Goal: Task Accomplishment & Management: Complete application form

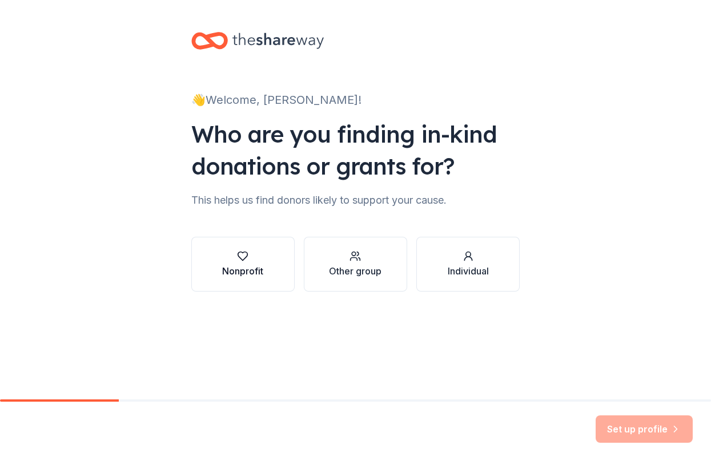
click at [249, 262] on div "Nonprofit" at bounding box center [242, 264] width 41 height 27
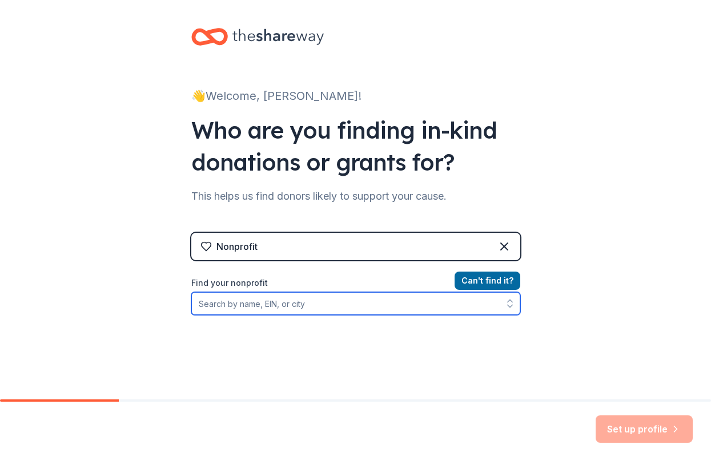
click at [269, 303] on input "Find your nonprofit" at bounding box center [355, 303] width 329 height 23
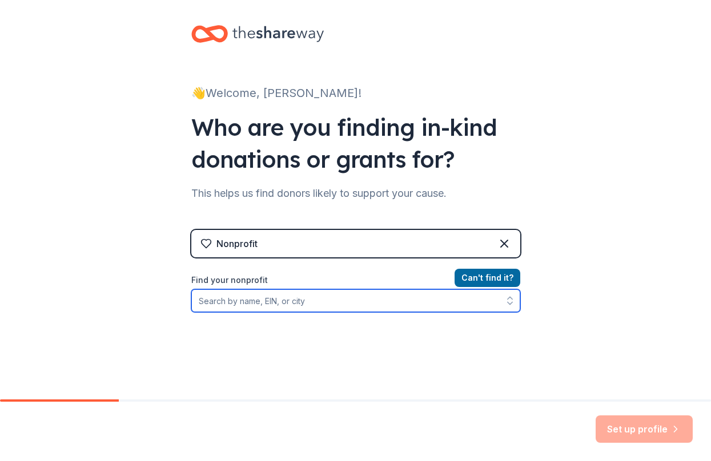
scroll to position [10, 0]
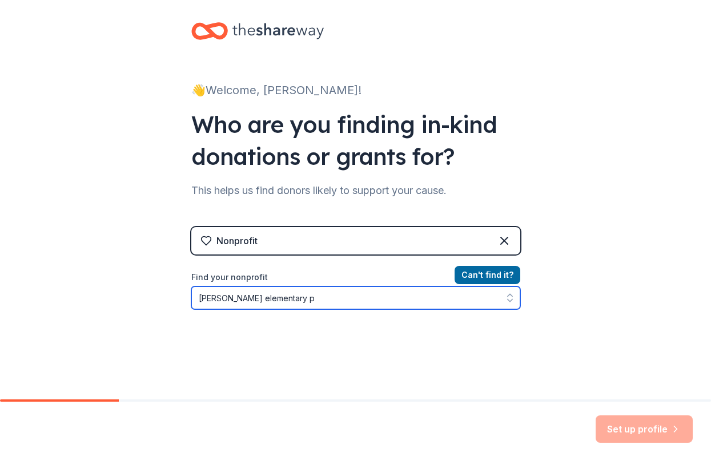
type input "Sauder elementary"
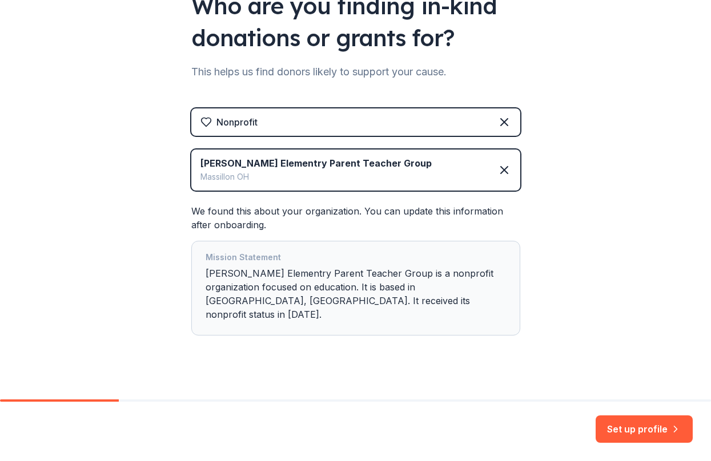
scroll to position [0, 0]
click at [626, 423] on button "Set up profile" at bounding box center [644, 429] width 97 height 27
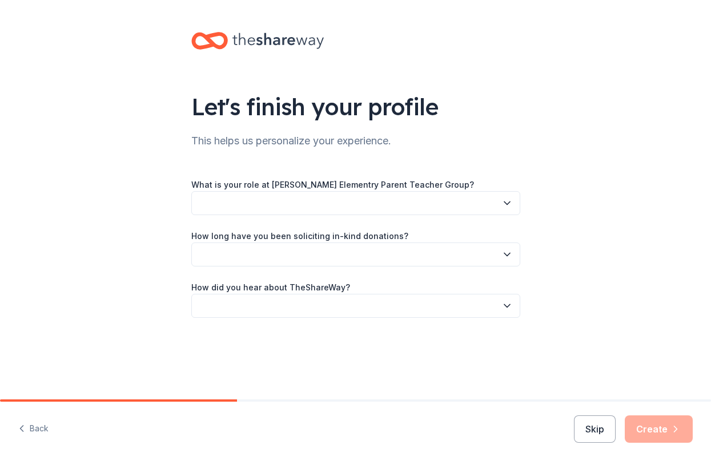
click at [279, 202] on button "button" at bounding box center [355, 203] width 329 height 24
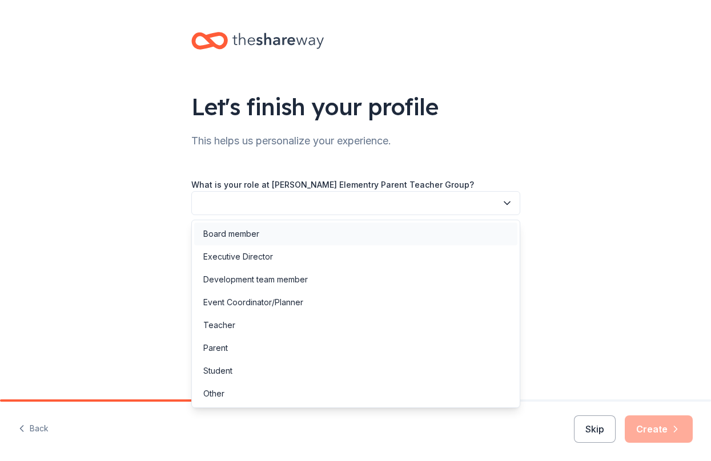
click at [260, 232] on div "Board member" at bounding box center [355, 234] width 323 height 23
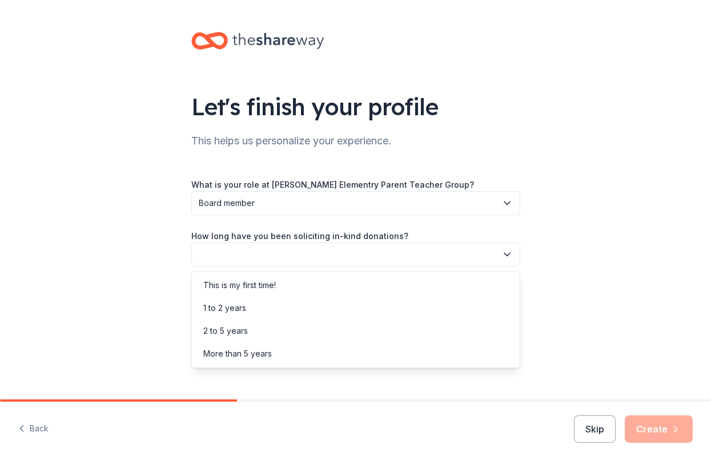
click at [261, 258] on button "button" at bounding box center [355, 255] width 329 height 24
click at [236, 331] on div "2 to 5 years" at bounding box center [225, 331] width 45 height 14
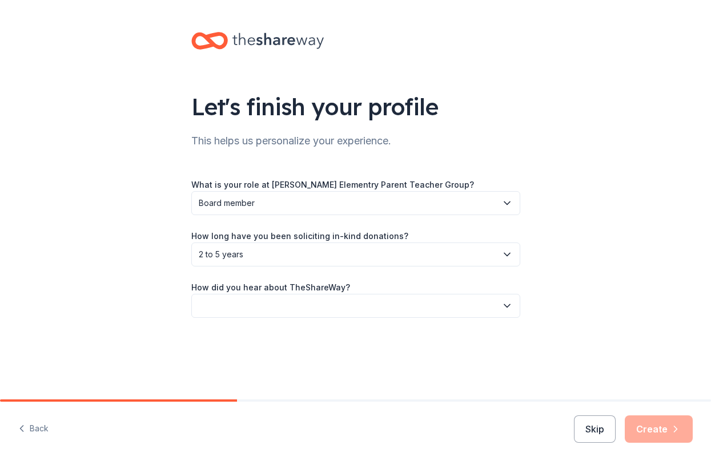
click at [250, 313] on button "button" at bounding box center [355, 306] width 329 height 24
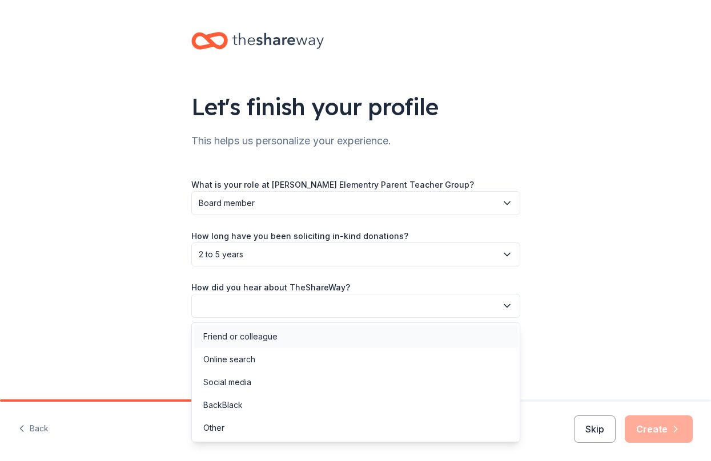
click at [243, 336] on div "Friend or colleague" at bounding box center [240, 337] width 74 height 14
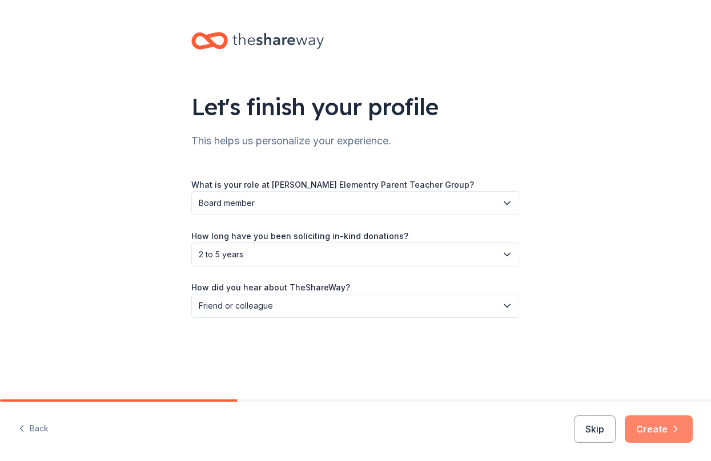
click at [652, 429] on button "Create" at bounding box center [659, 429] width 68 height 27
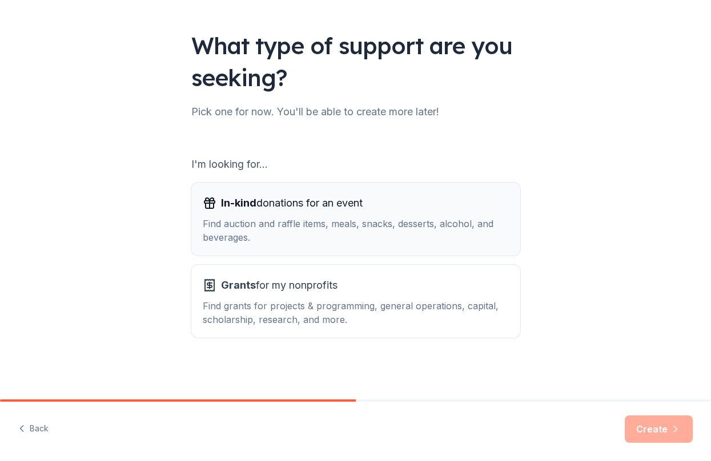
scroll to position [61, 0]
click at [284, 235] on div "Find auction and raffle items, meals, snacks, desserts, alcohol, and beverages." at bounding box center [356, 230] width 306 height 27
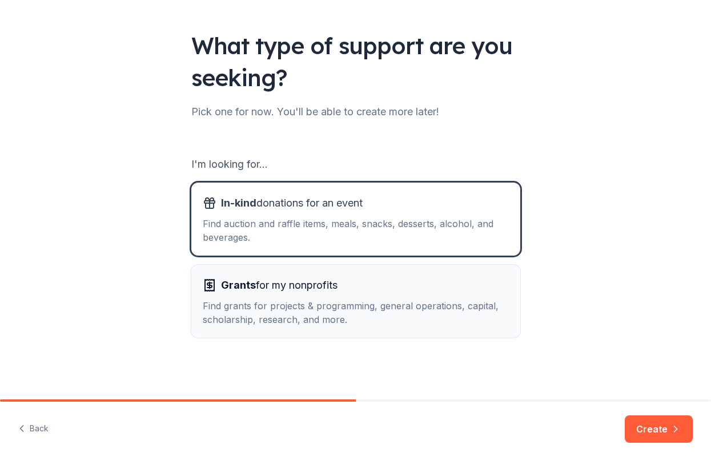
click at [341, 308] on div "Find grants for projects & programming, general operations, capital, scholarshi…" at bounding box center [356, 312] width 306 height 27
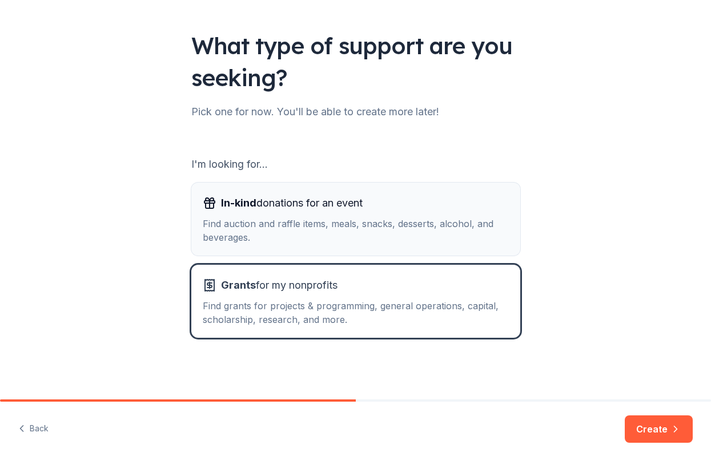
scroll to position [0, 0]
click at [323, 243] on div "Find auction and raffle items, meals, snacks, desserts, alcohol, and beverages." at bounding box center [356, 230] width 306 height 27
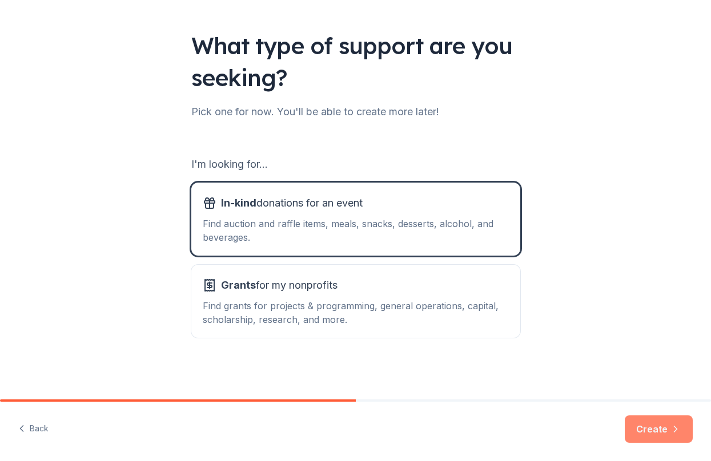
click at [642, 431] on button "Create" at bounding box center [659, 429] width 68 height 27
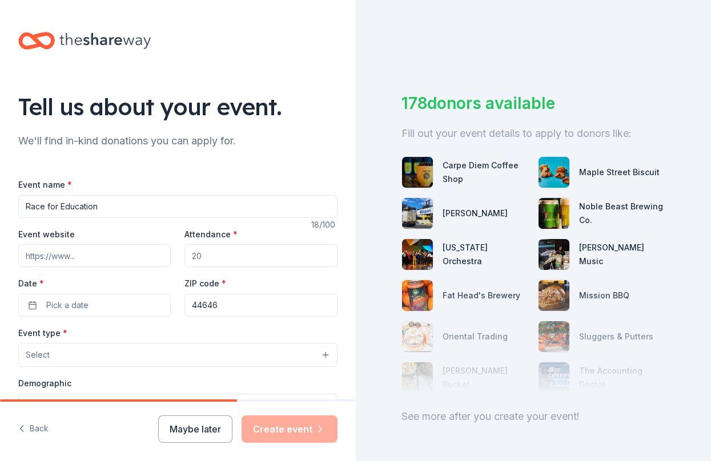
type input "Race for Education"
click at [95, 259] on input "Event website" at bounding box center [94, 255] width 152 height 23
click at [225, 259] on input "Attendance *" at bounding box center [260, 255] width 152 height 23
type input "700"
click at [78, 305] on span "Pick a date" at bounding box center [67, 306] width 42 height 14
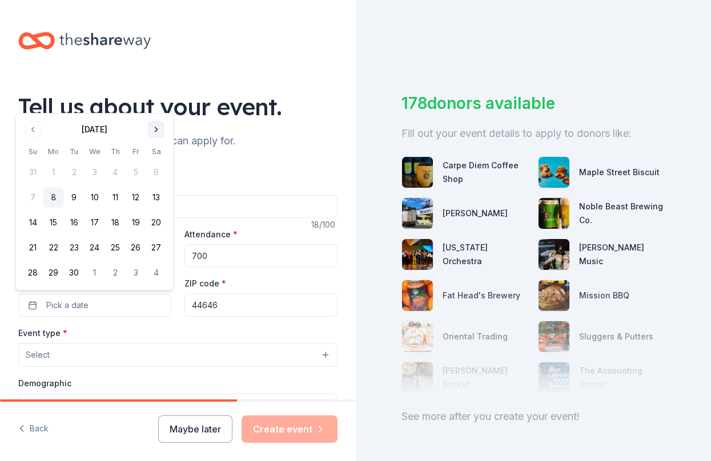
click at [159, 128] on button "Go to next month" at bounding box center [156, 130] width 16 height 16
click at [135, 242] on button "24" at bounding box center [136, 248] width 21 height 21
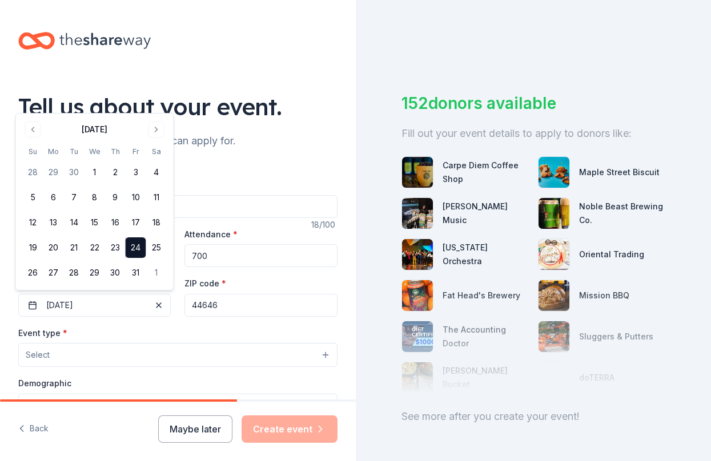
click at [199, 335] on div "Event type * Select" at bounding box center [177, 347] width 319 height 42
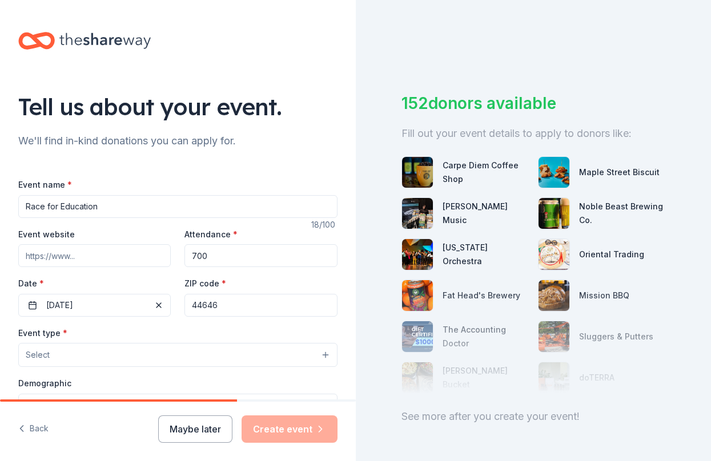
click at [116, 360] on button "Select" at bounding box center [177, 355] width 319 height 24
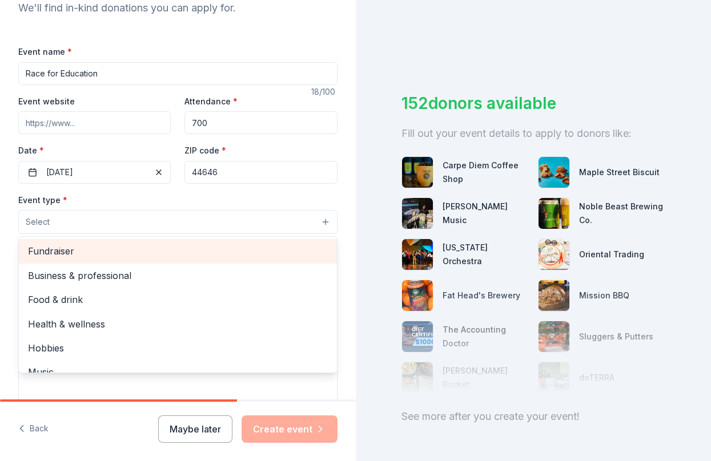
click at [67, 249] on span "Fundraiser" at bounding box center [178, 251] width 300 height 15
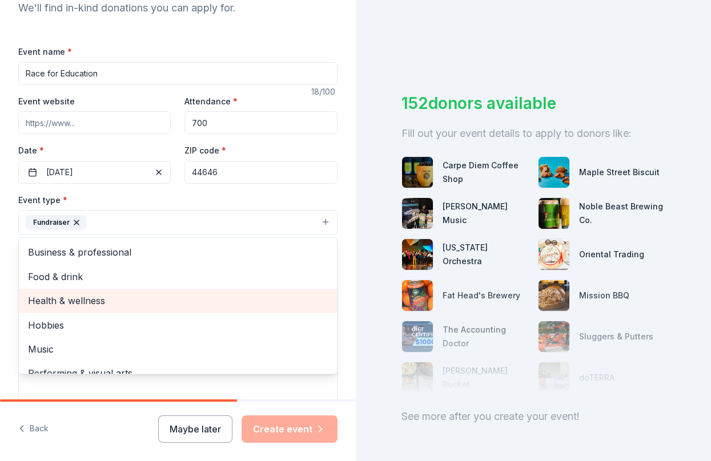
click at [69, 302] on span "Health & wellness" at bounding box center [178, 301] width 300 height 15
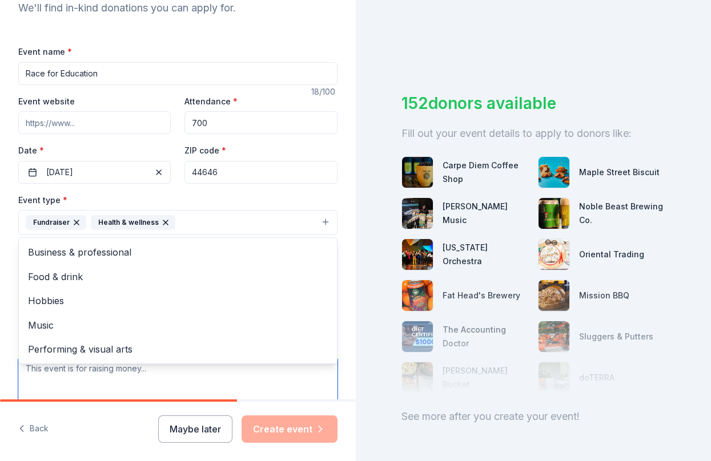
click at [204, 383] on textarea at bounding box center [177, 382] width 319 height 51
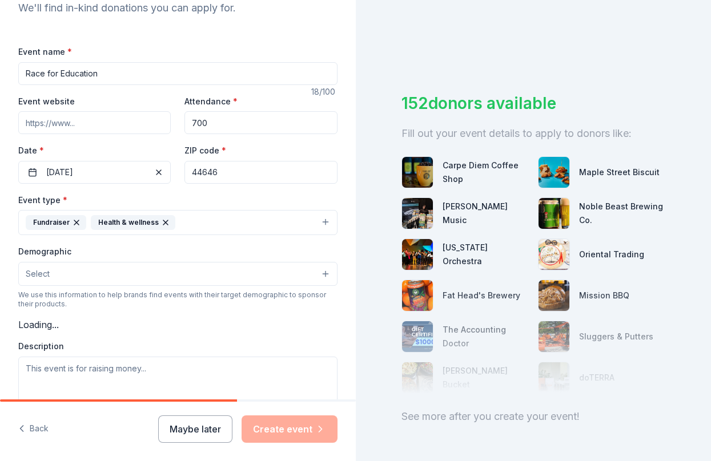
click at [164, 220] on icon "button" at bounding box center [165, 222] width 5 height 5
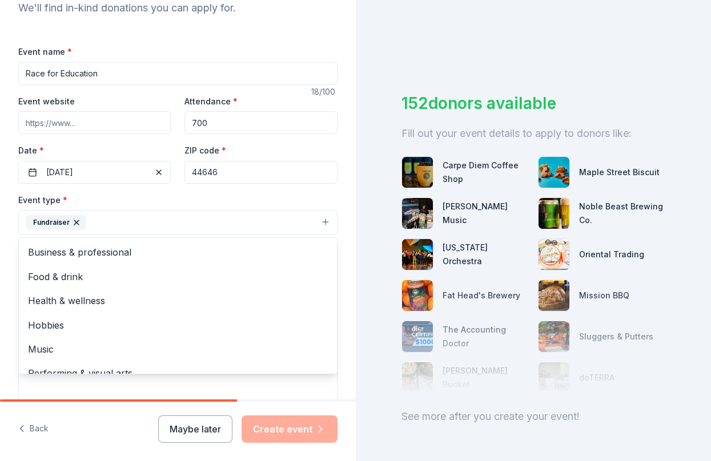
click at [183, 195] on div "Event type * Fundraiser Business & professional Food & drink Health & wellness …" at bounding box center [177, 214] width 319 height 43
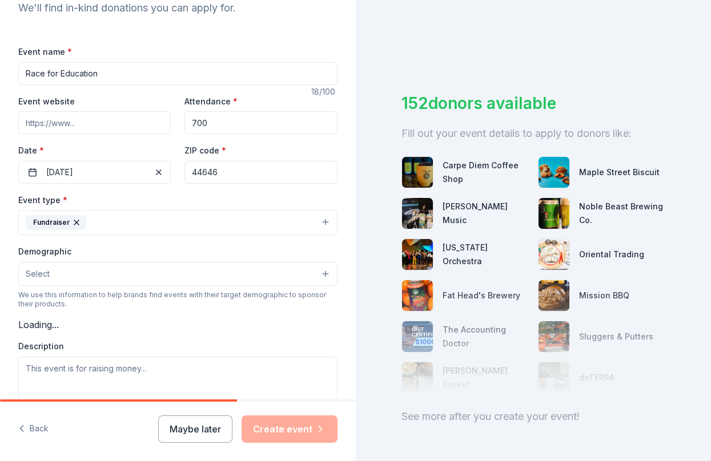
click at [101, 271] on button "Select" at bounding box center [177, 274] width 319 height 24
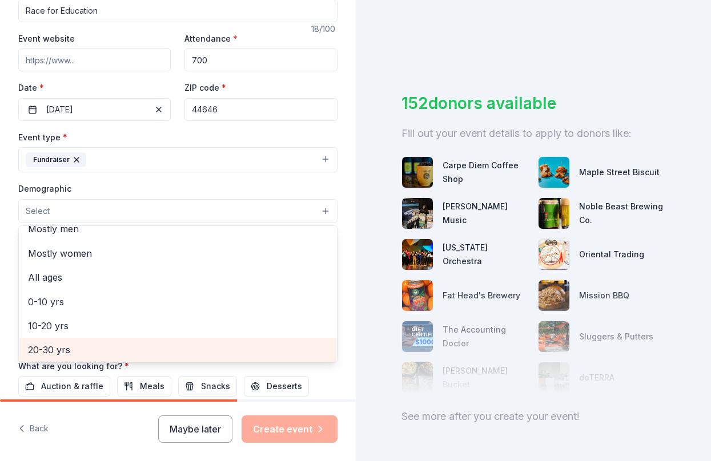
scroll to position [37, 0]
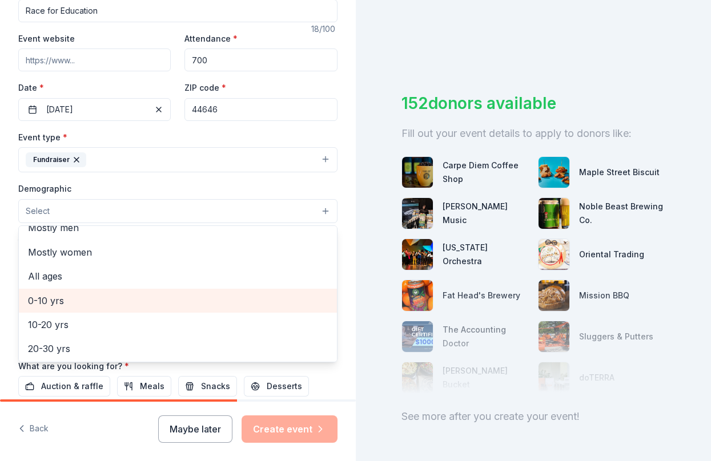
click at [42, 298] on span "0-10 yrs" at bounding box center [178, 301] width 300 height 15
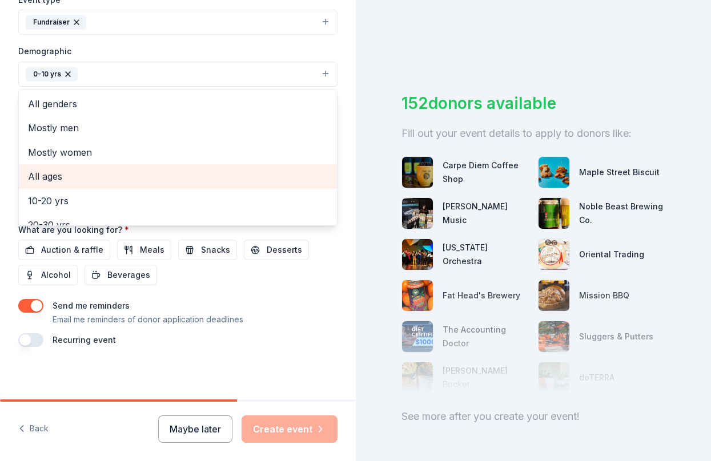
scroll to position [0, 0]
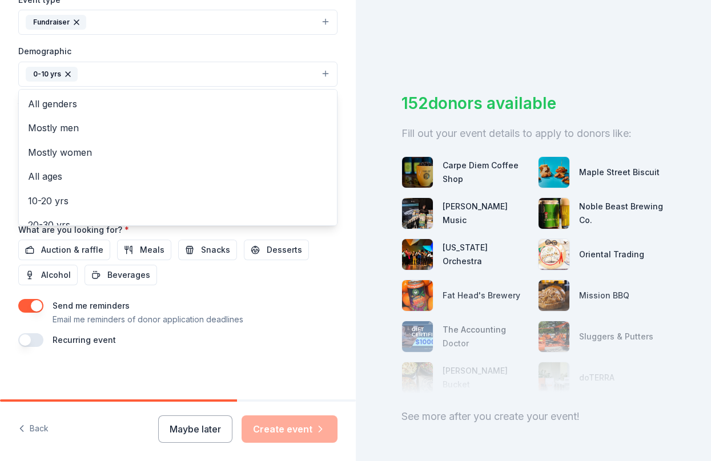
click at [169, 48] on div "Demographic 0-10 yrs All genders Mostly men Mostly women All ages 10-20 yrs 20-…" at bounding box center [177, 65] width 319 height 43
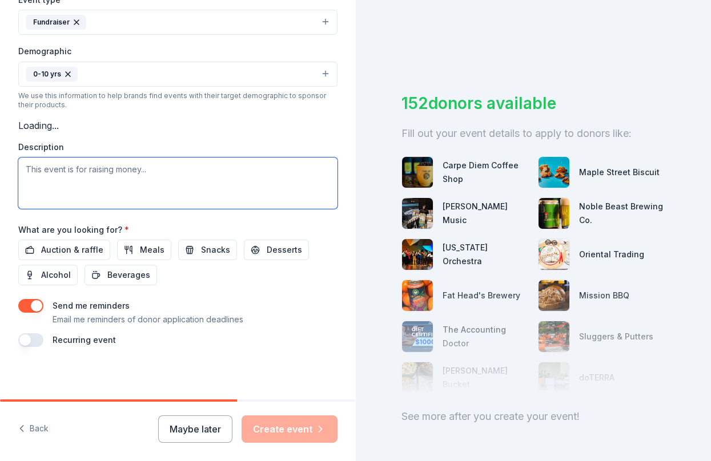
click at [176, 187] on textarea at bounding box center [177, 183] width 319 height 51
type textarea "This is an Elementary School Fun Run Fundraiser"
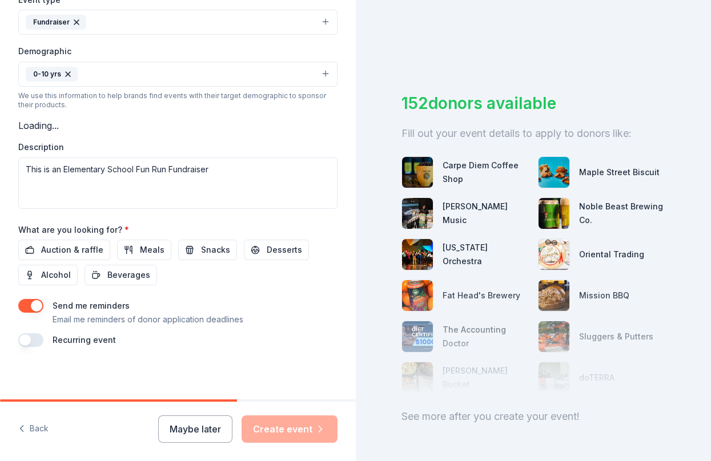
click at [262, 309] on div "Send me reminders Email me reminders of donor application deadlines" at bounding box center [177, 312] width 319 height 27
click at [70, 246] on span "Auction & raffle" at bounding box center [72, 250] width 62 height 14
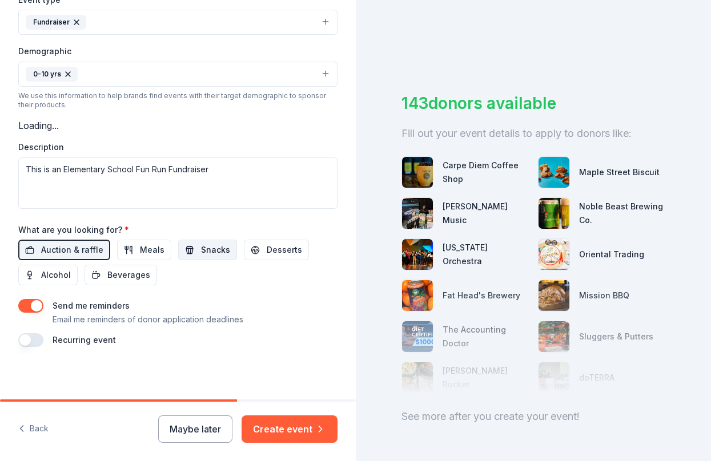
click at [206, 250] on span "Snacks" at bounding box center [215, 250] width 29 height 14
click at [117, 272] on span "Beverages" at bounding box center [128, 275] width 43 height 14
click at [274, 253] on span "Desserts" at bounding box center [284, 250] width 35 height 14
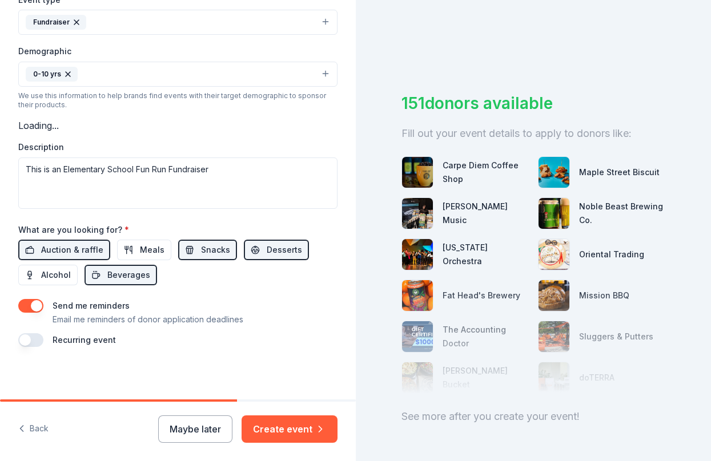
click at [291, 431] on button "Create event" at bounding box center [290, 429] width 96 height 27
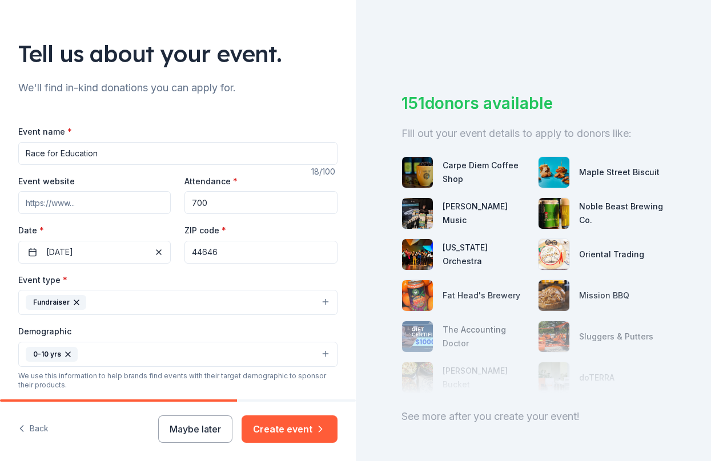
scroll to position [54, 0]
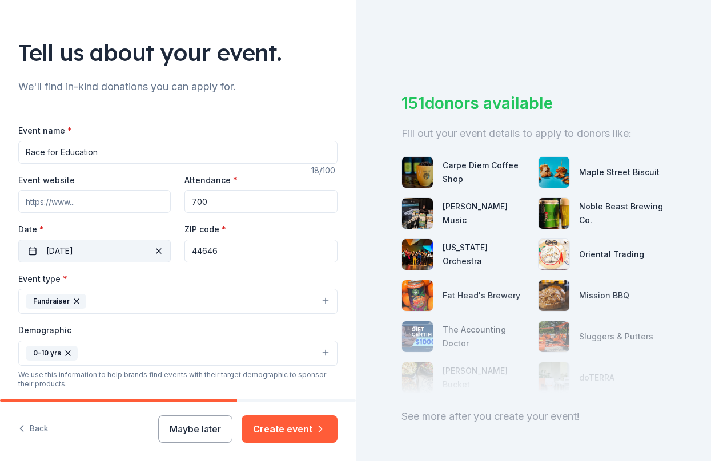
click at [101, 248] on button "10/24/2025" at bounding box center [94, 251] width 152 height 23
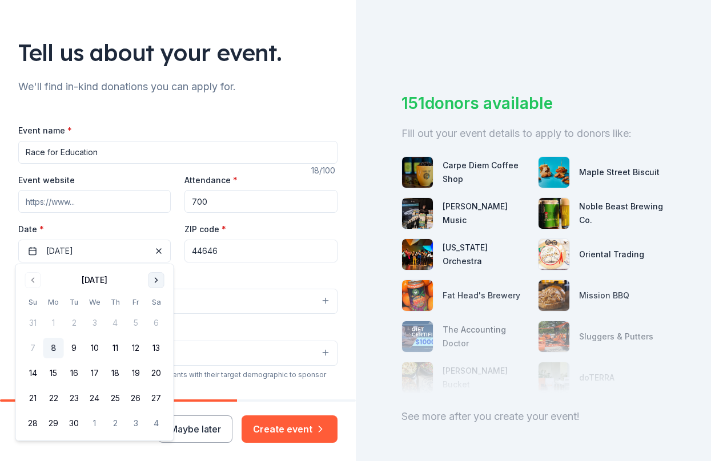
click at [153, 281] on button "Go to next month" at bounding box center [156, 280] width 16 height 16
click at [139, 396] on button "24" at bounding box center [136, 398] width 21 height 21
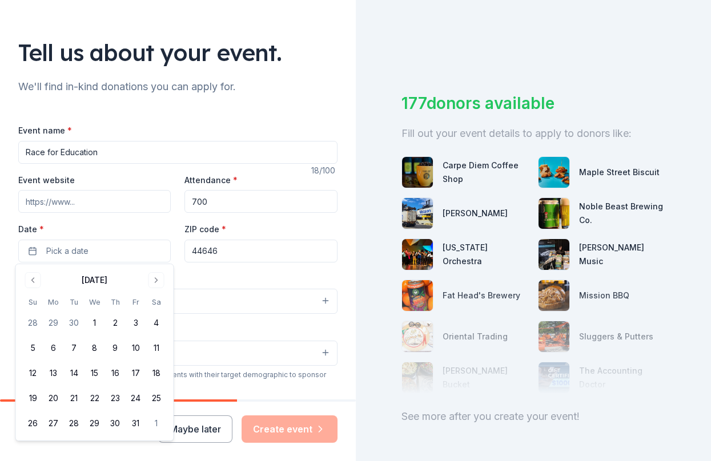
drag, startPoint x: 136, startPoint y: 397, endPoint x: 171, endPoint y: 377, distance: 39.4
click at [136, 396] on button "24" at bounding box center [136, 398] width 21 height 21
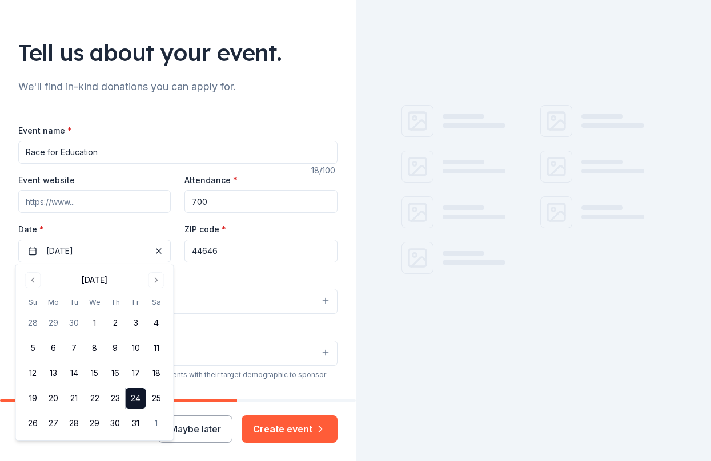
click at [304, 215] on div "Event website Attendance * 700 Date * 10/24/2025 ZIP code * 44646" at bounding box center [177, 218] width 319 height 90
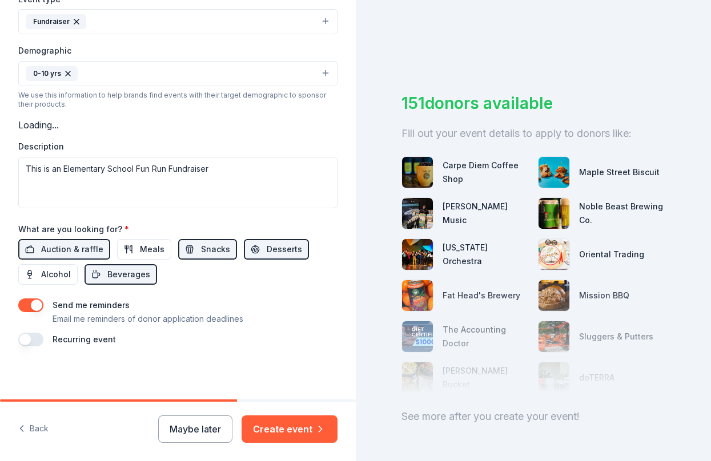
scroll to position [333, 0]
click at [280, 423] on button "Create event" at bounding box center [290, 429] width 96 height 27
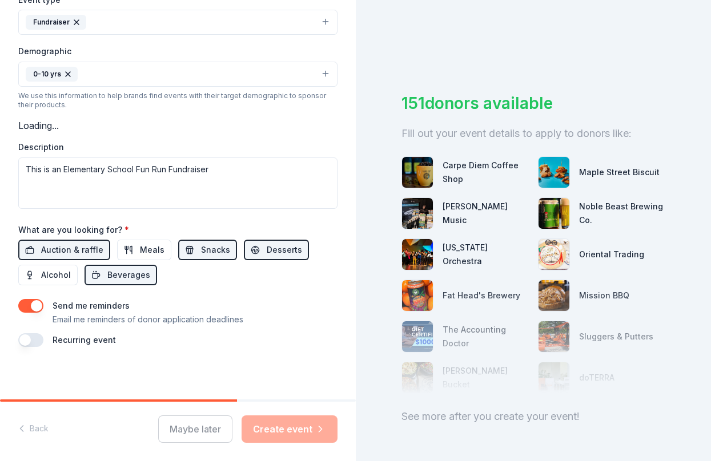
click at [303, 425] on div "Maybe later Create event" at bounding box center [247, 429] width 179 height 27
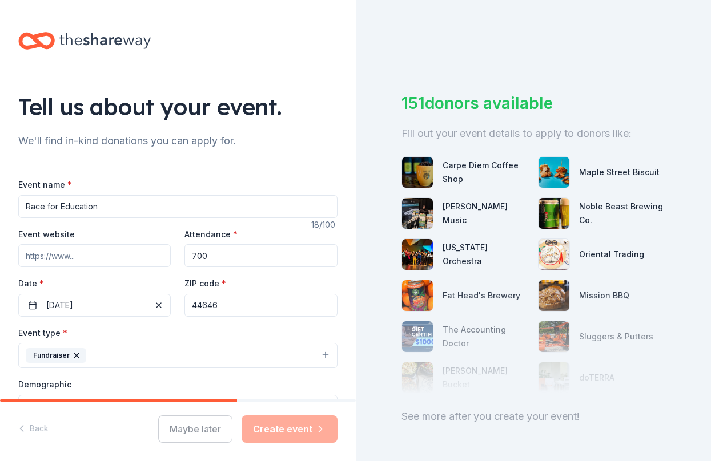
scroll to position [0, 0]
click at [124, 254] on input "Event website" at bounding box center [94, 255] width 152 height 23
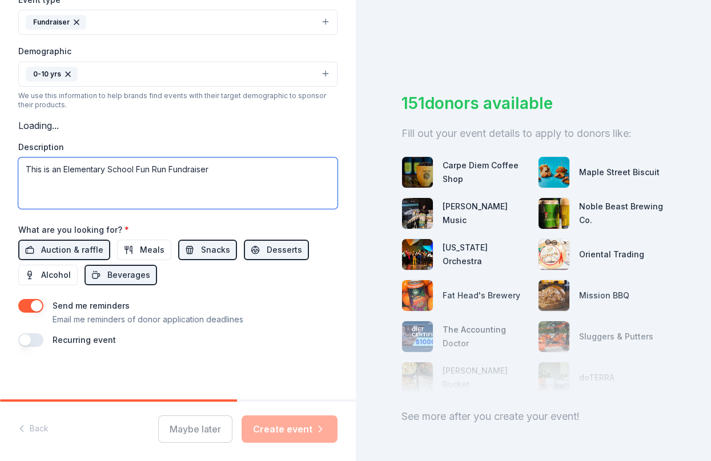
click at [213, 194] on textarea "This is an Elementary School Fun Run Fundraiser" at bounding box center [177, 183] width 319 height 51
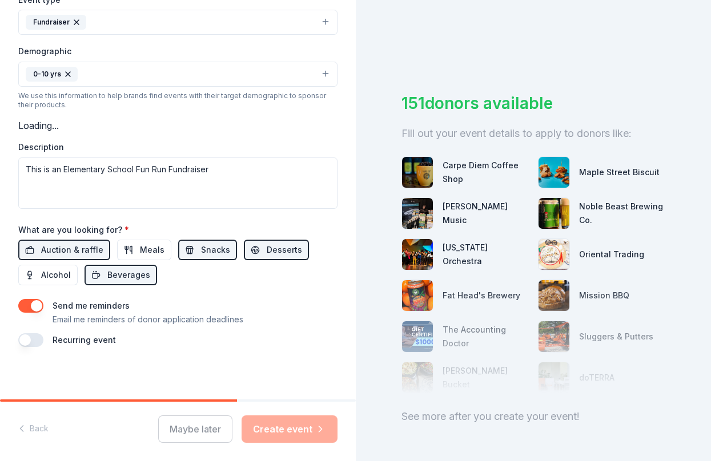
click at [242, 279] on div "Auction & raffle Meals Snacks Desserts Alcohol Beverages" at bounding box center [177, 263] width 319 height 46
click at [301, 436] on div "Maybe later Create event" at bounding box center [247, 429] width 179 height 27
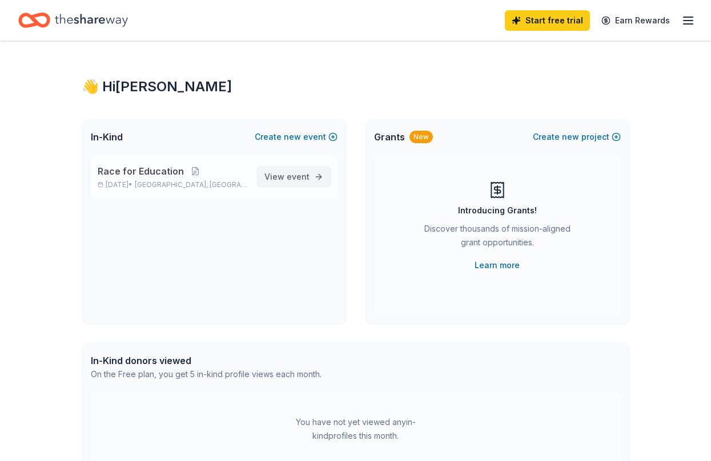
click at [294, 172] on span "event" at bounding box center [298, 177] width 23 height 10
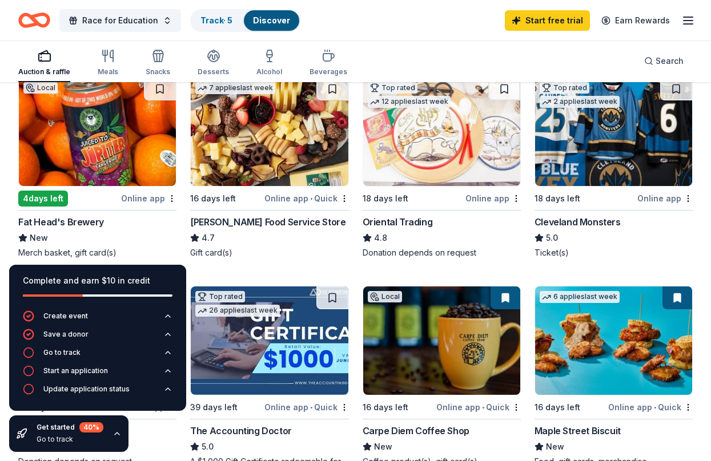
scroll to position [132, 0]
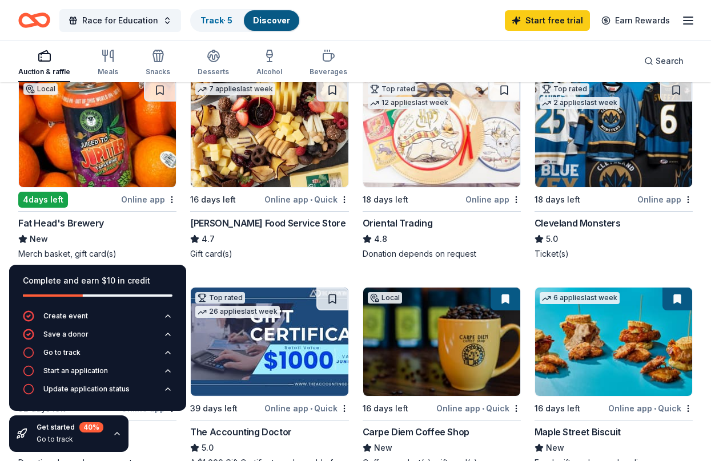
click at [254, 146] on img at bounding box center [269, 133] width 157 height 108
click at [282, 198] on div "Online app • Quick" at bounding box center [306, 199] width 85 height 14
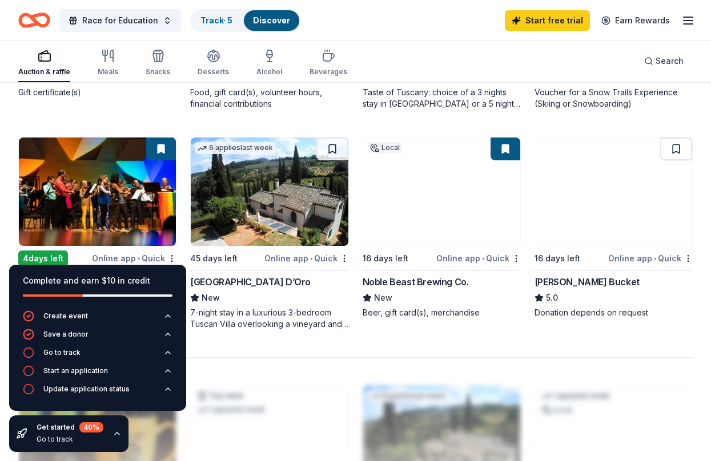
scroll to position [946, 0]
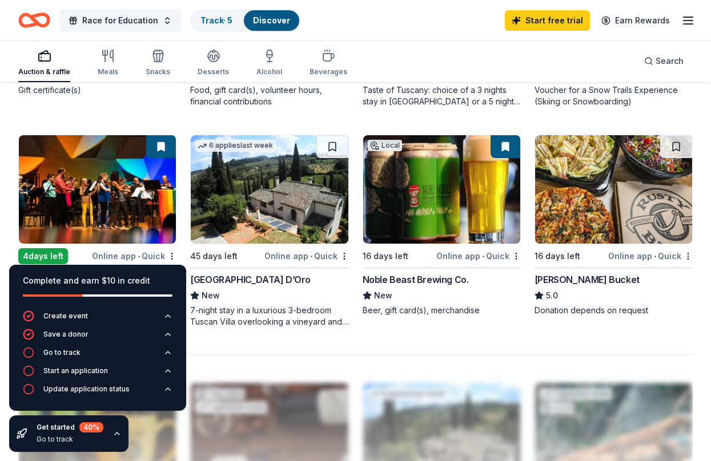
click at [266, 172] on img at bounding box center [269, 189] width 157 height 108
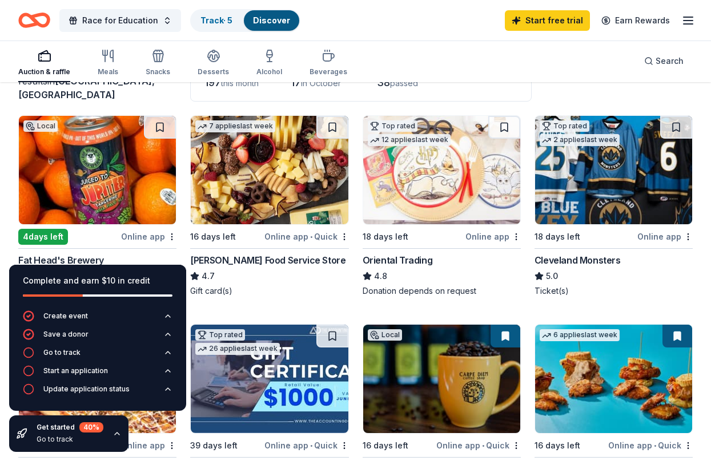
scroll to position [95, 0]
click at [597, 187] on img at bounding box center [613, 170] width 157 height 108
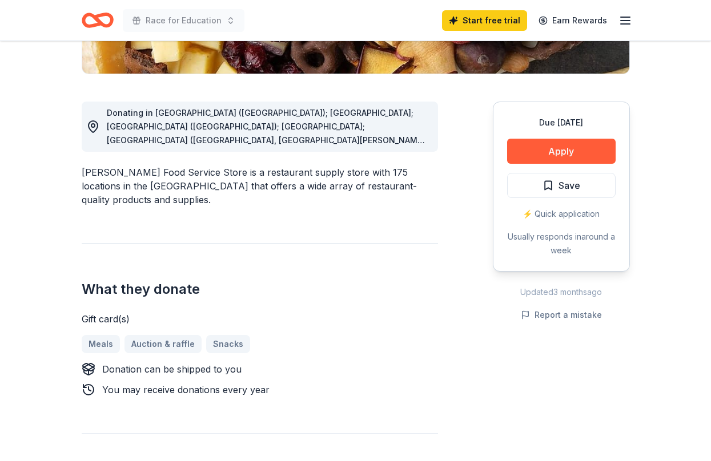
scroll to position [278, 0]
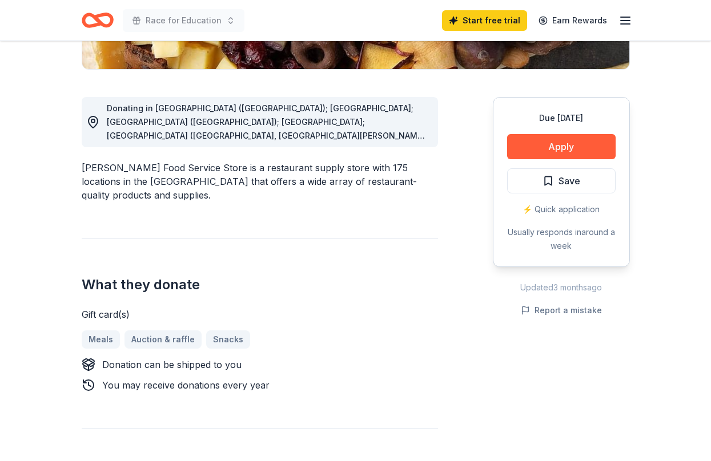
click at [418, 134] on span "Donating in [GEOGRAPHIC_DATA] ([GEOGRAPHIC_DATA]); [GEOGRAPHIC_DATA]; [GEOGRAPH…" at bounding box center [267, 258] width 321 height 311
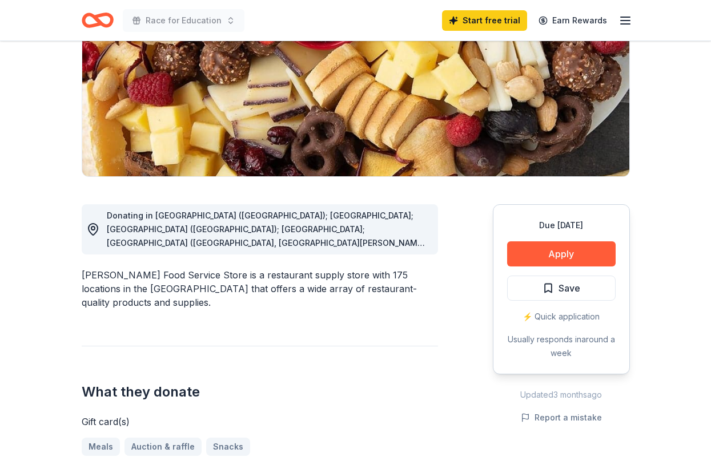
scroll to position [210, 0]
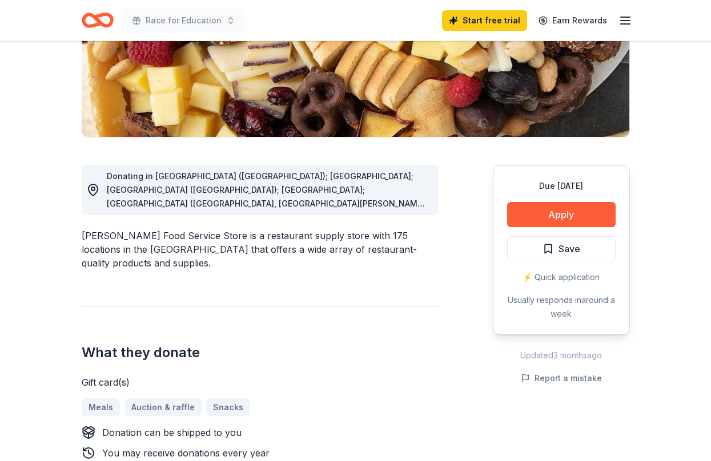
click at [93, 190] on icon at bounding box center [93, 190] width 14 height 14
click at [412, 190] on span "Donating in [GEOGRAPHIC_DATA] ([GEOGRAPHIC_DATA]); [GEOGRAPHIC_DATA]; [GEOGRAPH…" at bounding box center [267, 326] width 321 height 311
drag, startPoint x: 411, startPoint y: 206, endPoint x: 424, endPoint y: 203, distance: 13.4
click at [412, 206] on span "Donating in [GEOGRAPHIC_DATA] ([GEOGRAPHIC_DATA]); [GEOGRAPHIC_DATA]; [GEOGRAPH…" at bounding box center [267, 326] width 321 height 311
click at [424, 203] on div "Donating in AL (Huntsville); FL; GA (Lithia Springs); IL; IN (Elkhart, Fort Way…" at bounding box center [268, 190] width 322 height 41
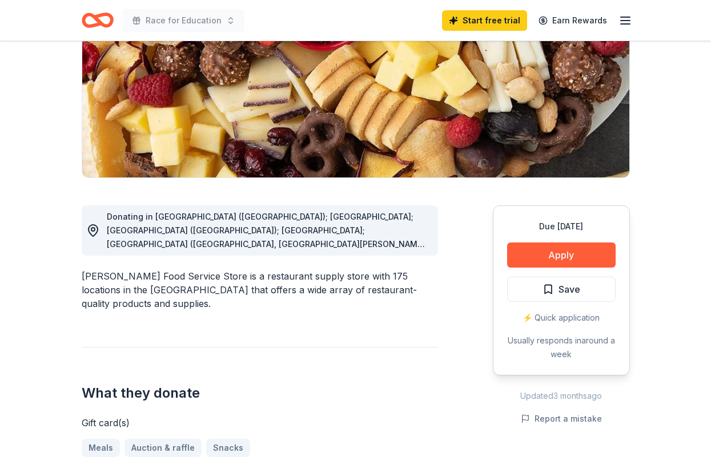
scroll to position [171, 0]
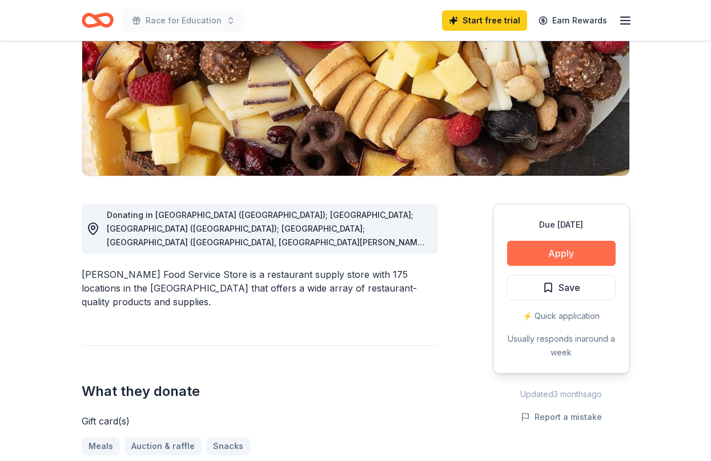
click at [543, 248] on button "Apply" at bounding box center [561, 253] width 108 height 25
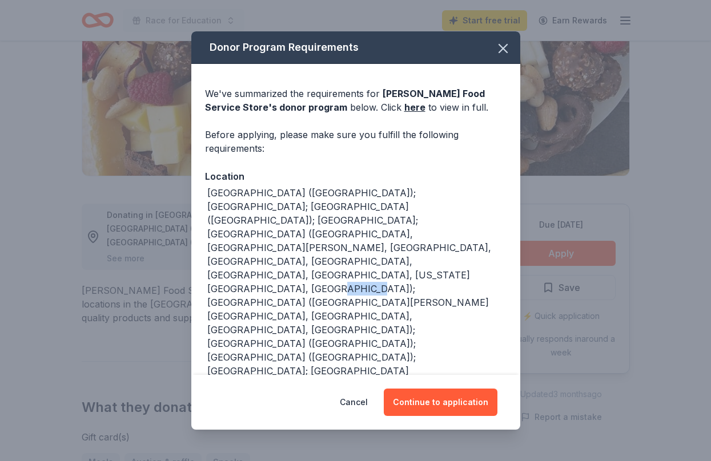
drag, startPoint x: 396, startPoint y: 246, endPoint x: 426, endPoint y: 247, distance: 29.7
click at [425, 247] on div "AL (Huntsville); FL; GA (Lithia Springs); IL; IN (Elkhart, Fort Wayne, Highland…" at bounding box center [356, 412] width 299 height 452
click at [426, 247] on div "AL (Huntsville); FL; GA (Lithia Springs); IL; IN (Elkhart, Fort Wayne, Highland…" at bounding box center [356, 412] width 299 height 452
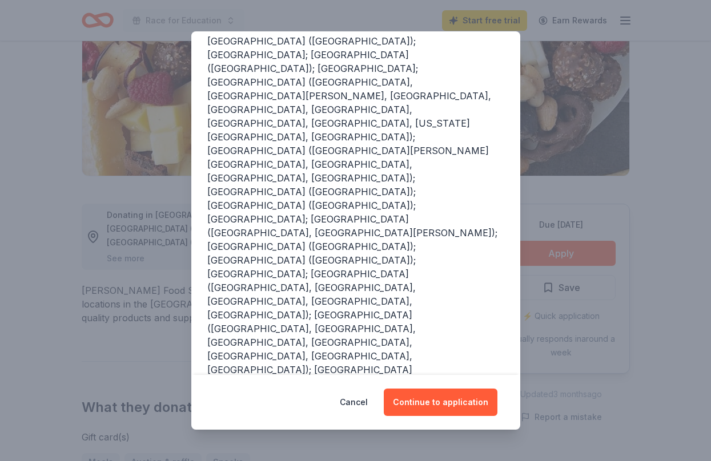
scroll to position [172, 0]
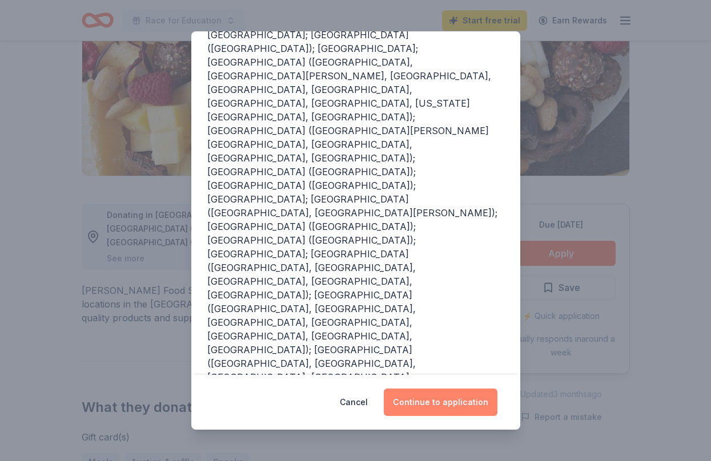
click at [436, 402] on button "Continue to application" at bounding box center [441, 402] width 114 height 27
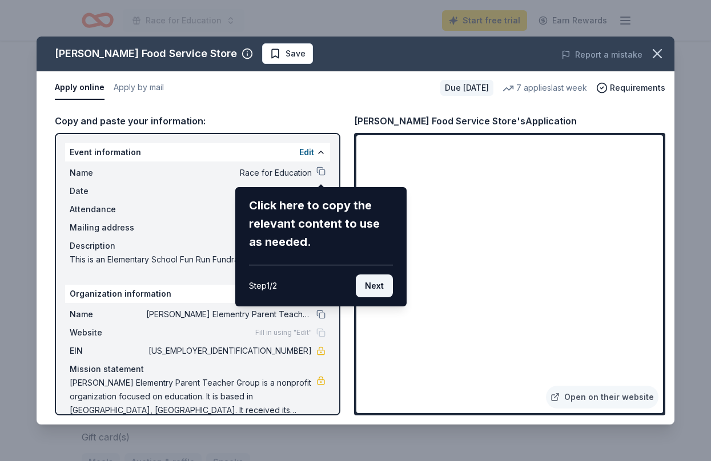
click at [370, 285] on button "Next" at bounding box center [374, 286] width 37 height 23
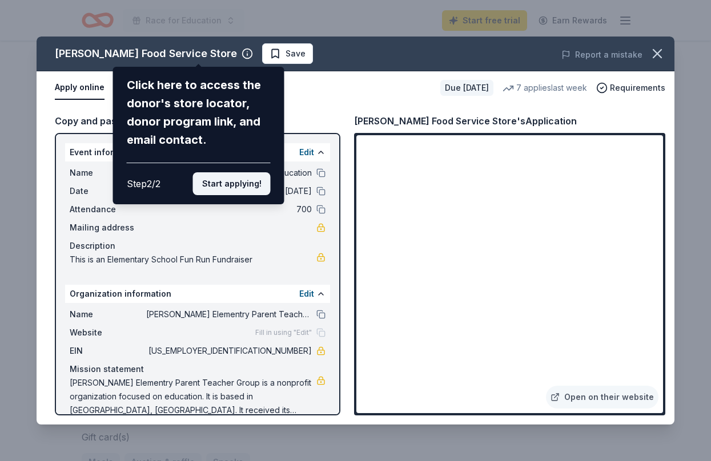
click at [226, 172] on button "Start applying!" at bounding box center [232, 183] width 78 height 23
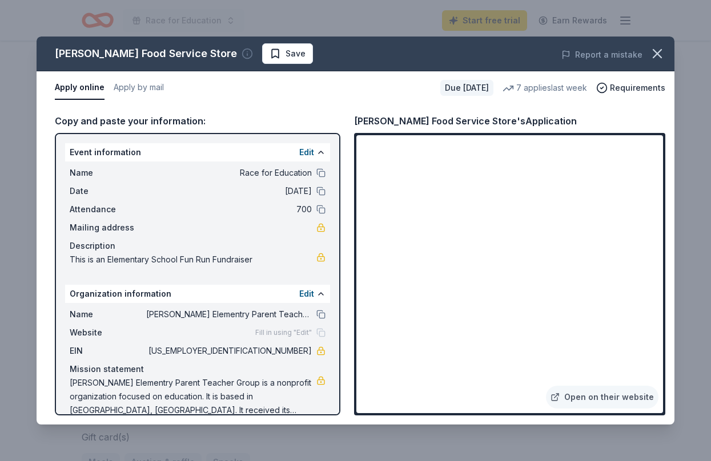
click at [242, 53] on icon "button" at bounding box center [247, 53] width 11 height 11
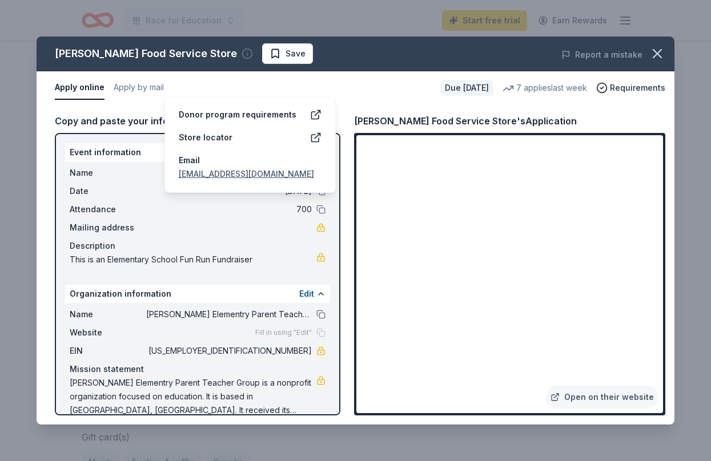
click at [242, 54] on icon "button" at bounding box center [247, 53] width 11 height 11
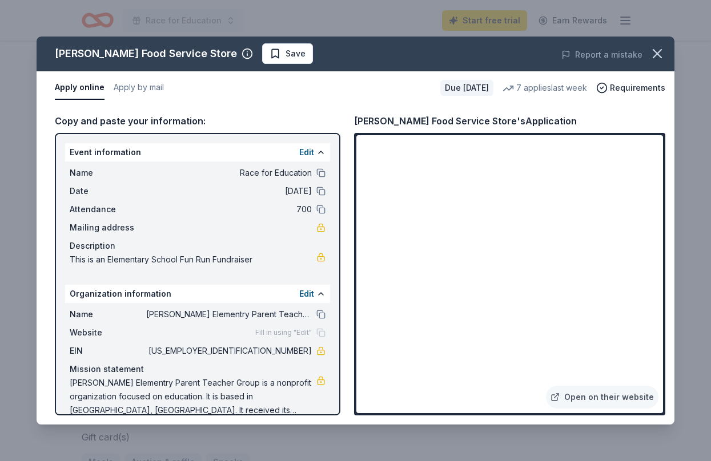
scroll to position [0, 0]
click at [664, 57] on icon "button" at bounding box center [657, 54] width 16 height 16
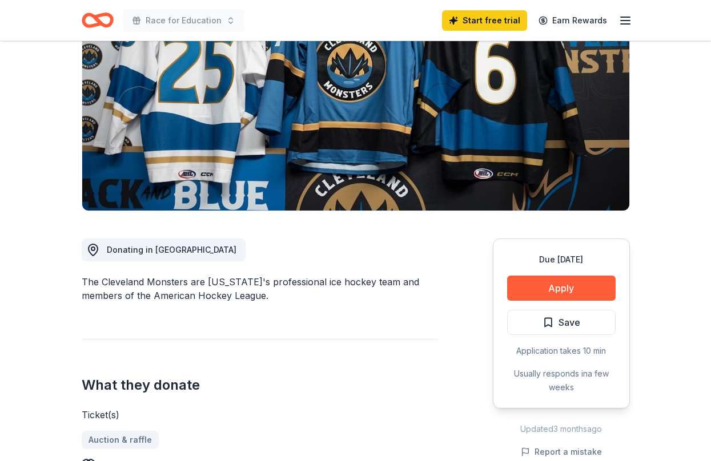
scroll to position [147, 0]
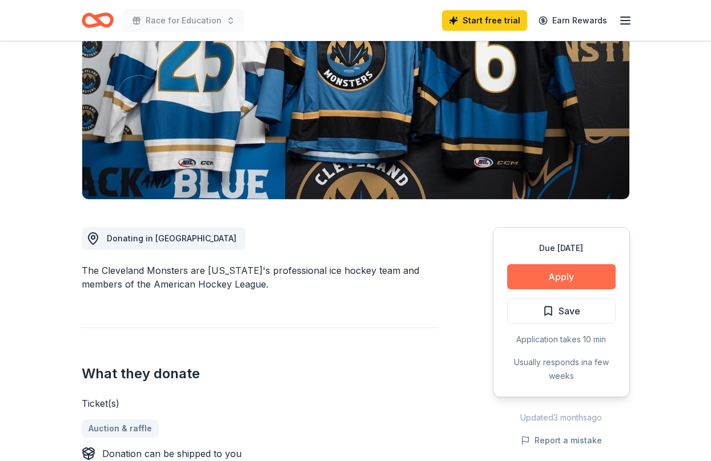
click at [548, 270] on button "Apply" at bounding box center [561, 276] width 108 height 25
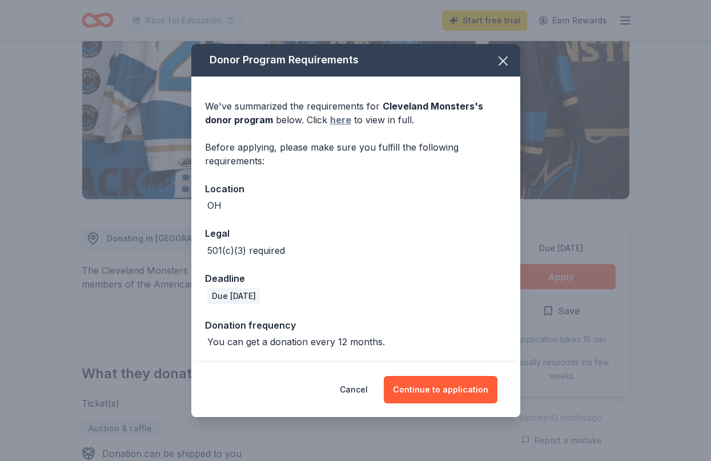
click at [330, 117] on link "here" at bounding box center [340, 120] width 21 height 14
click at [436, 389] on button "Continue to application" at bounding box center [441, 389] width 114 height 27
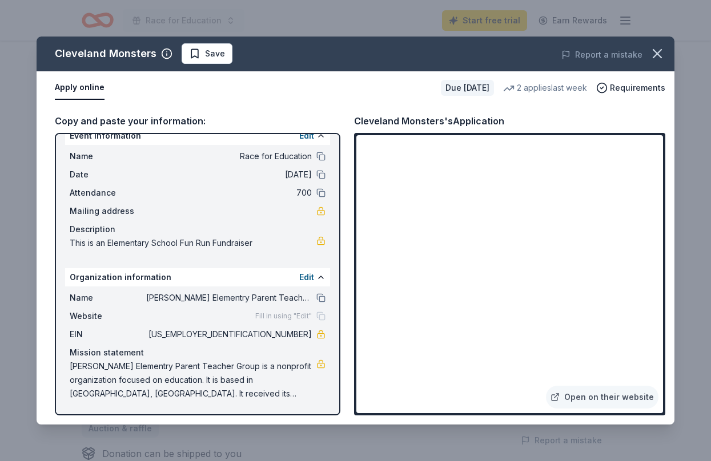
scroll to position [0, 0]
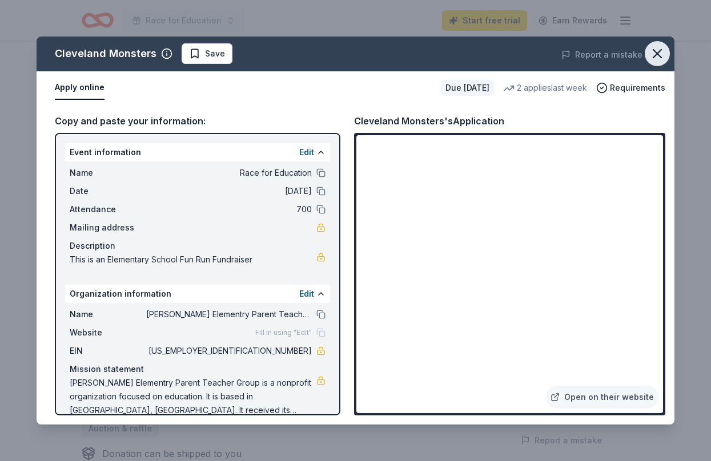
click at [661, 59] on icon "button" at bounding box center [657, 54] width 16 height 16
